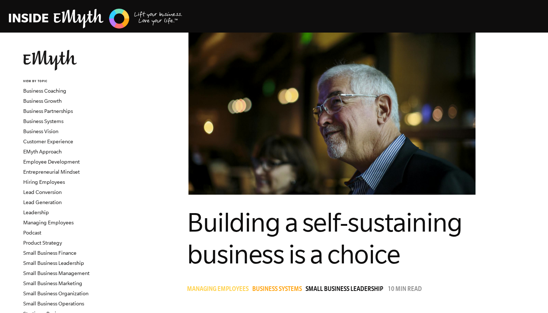
scroll to position [696, 0]
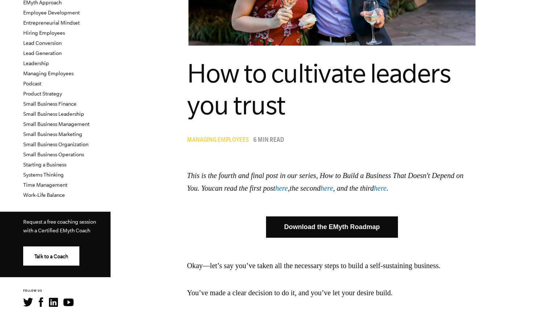
scroll to position [155, 0]
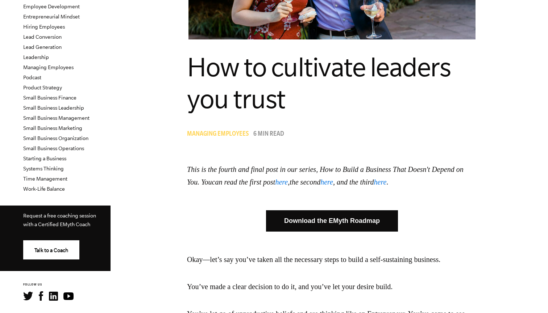
click at [242, 184] on icon "This is the fourth and final post in our series, How to Build a Business That D…" at bounding box center [325, 176] width 276 height 21
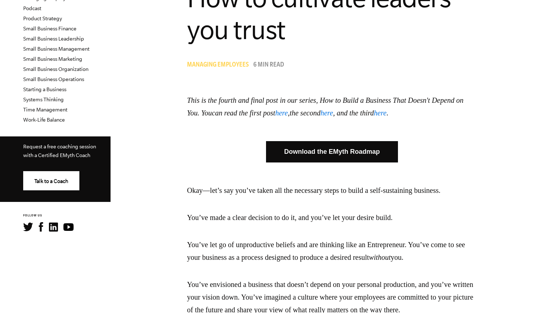
scroll to position [156, 0]
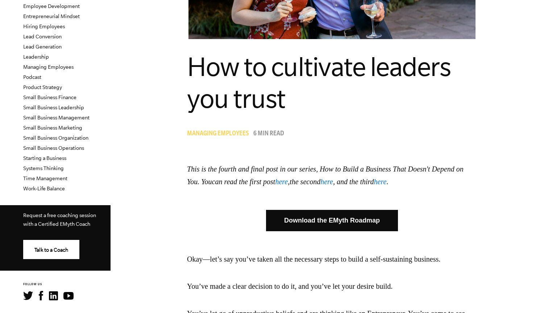
click at [234, 130] on div "Managing Employees 6 min read" at bounding box center [332, 134] width 290 height 11
click at [233, 132] on span "Managing Employees" at bounding box center [218, 134] width 62 height 7
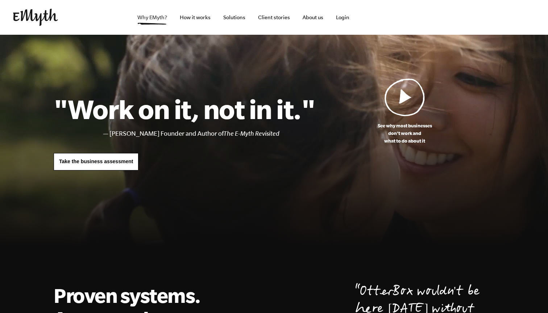
click at [156, 16] on link "Why EMyth?" at bounding box center [152, 17] width 41 height 35
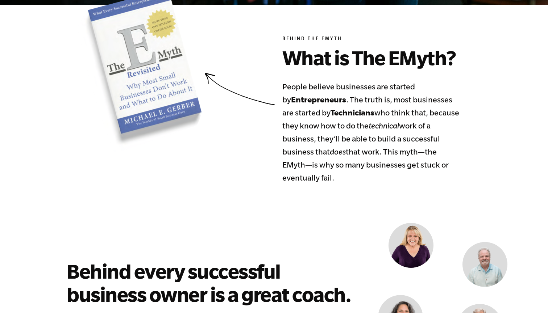
scroll to position [349, 0]
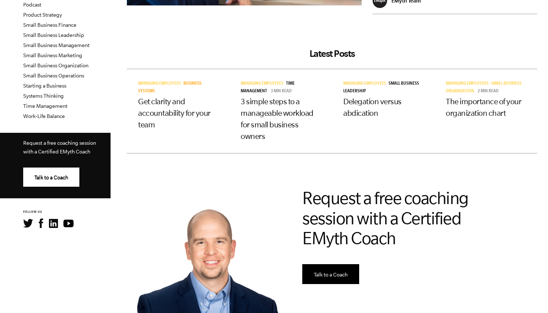
scroll to position [250, 0]
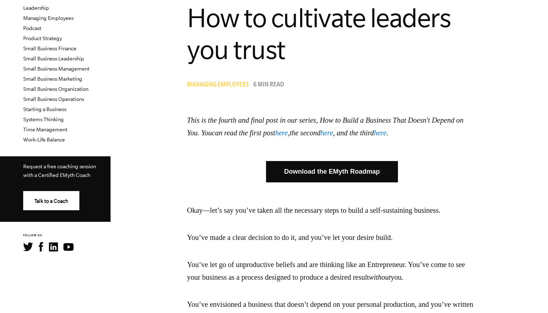
scroll to position [210, 0]
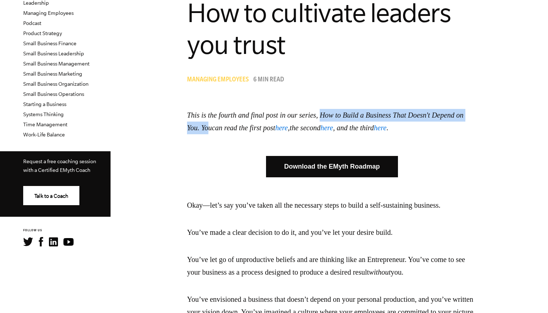
drag, startPoint x: 334, startPoint y: 116, endPoint x: 246, endPoint y: 132, distance: 89.4
click at [246, 132] on icon "This is the fourth and final post in our series, How to Build a Business That D…" at bounding box center [325, 121] width 276 height 21
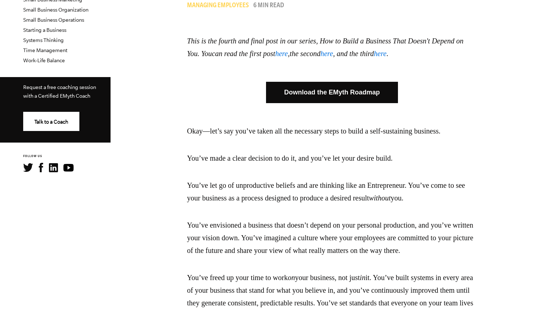
scroll to position [167, 0]
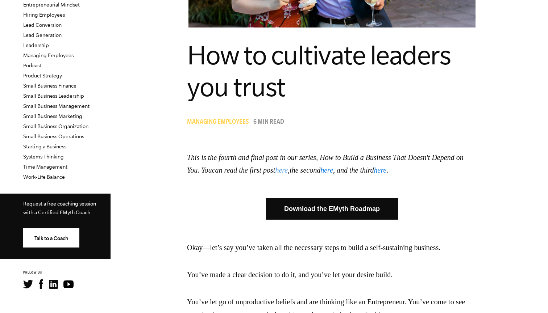
click at [288, 167] on link "here" at bounding box center [281, 170] width 13 height 8
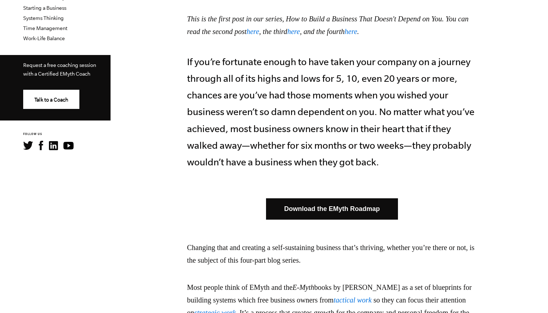
scroll to position [331, 0]
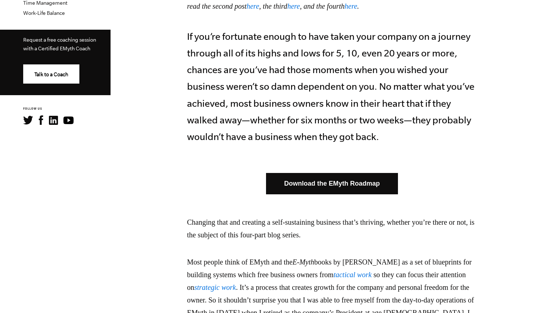
click at [329, 181] on link "Download the EMyth Roadmap" at bounding box center [332, 183] width 132 height 21
